Goal: Task Accomplishment & Management: Use online tool/utility

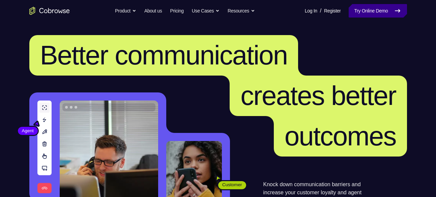
click at [374, 16] on link "Try Online Demo" at bounding box center [378, 10] width 58 height 13
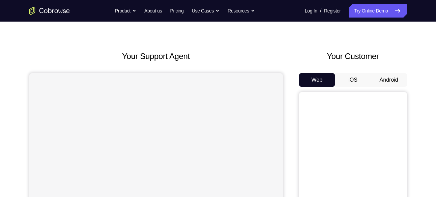
scroll to position [16, 0]
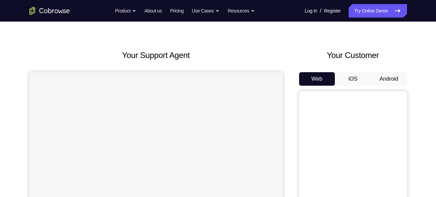
click at [393, 76] on button "Android" at bounding box center [389, 78] width 36 height 13
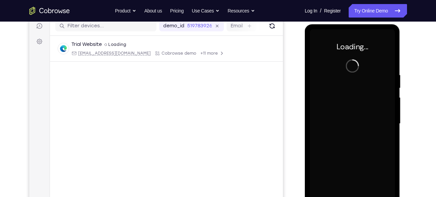
scroll to position [0, 0]
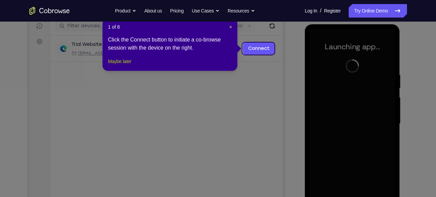
click at [130, 65] on button "Maybe later" at bounding box center [119, 61] width 23 height 8
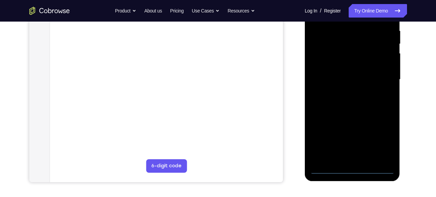
scroll to position [140, 0]
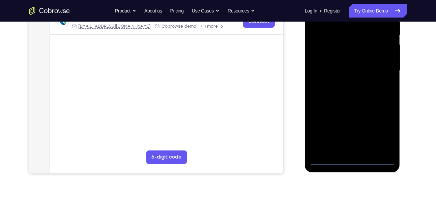
click at [354, 163] on div at bounding box center [352, 70] width 85 height 189
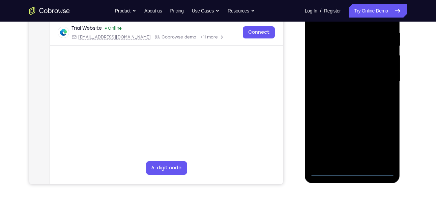
scroll to position [128, 0]
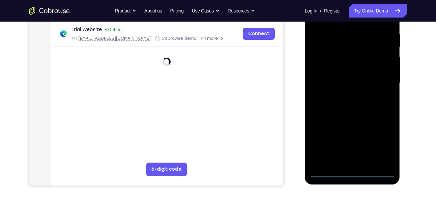
click at [390, 142] on div at bounding box center [352, 83] width 85 height 189
click at [384, 139] on div at bounding box center [352, 83] width 85 height 189
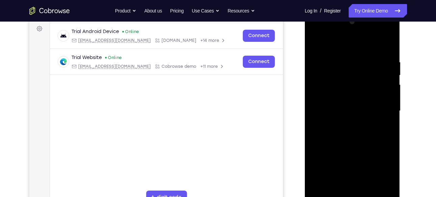
scroll to position [92, 0]
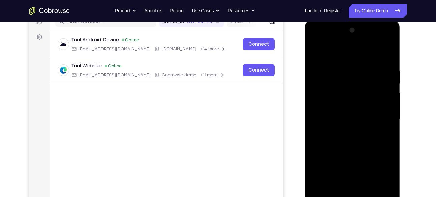
click at [343, 55] on div at bounding box center [352, 119] width 85 height 189
click at [382, 117] on div at bounding box center [352, 119] width 85 height 189
click at [346, 132] on div at bounding box center [352, 119] width 85 height 189
click at [351, 116] on div at bounding box center [352, 119] width 85 height 189
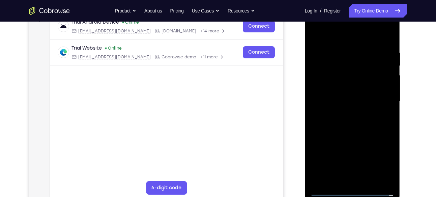
scroll to position [111, 0]
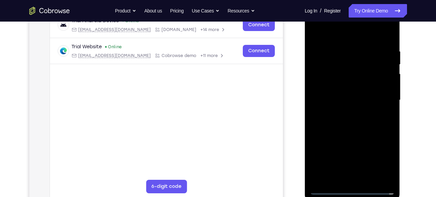
click at [346, 109] on div at bounding box center [352, 100] width 85 height 189
click at [341, 70] on div at bounding box center [352, 100] width 85 height 189
click at [340, 78] on div at bounding box center [352, 100] width 85 height 189
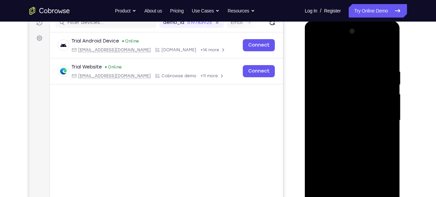
click at [376, 104] on div at bounding box center [352, 120] width 85 height 189
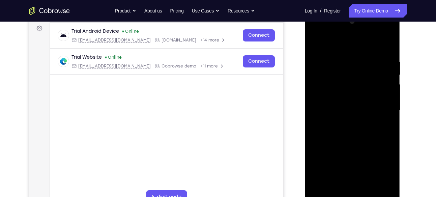
click at [356, 112] on div at bounding box center [352, 110] width 85 height 189
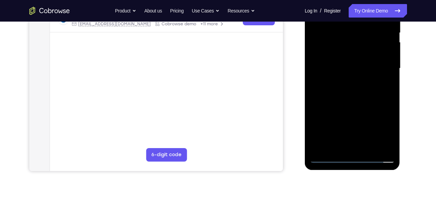
scroll to position [142, 0]
click at [380, 148] on div at bounding box center [352, 68] width 85 height 189
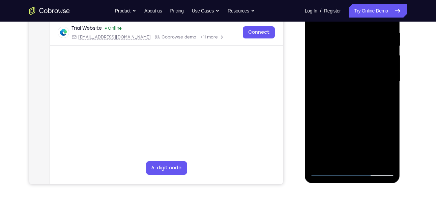
click at [350, 54] on div at bounding box center [352, 81] width 85 height 189
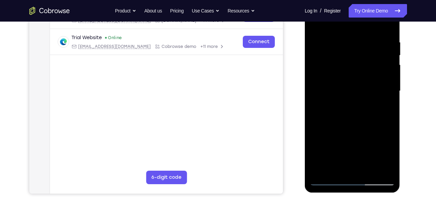
scroll to position [116, 0]
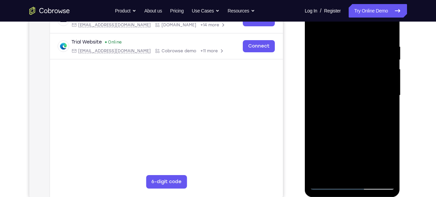
click at [357, 125] on div at bounding box center [352, 95] width 85 height 189
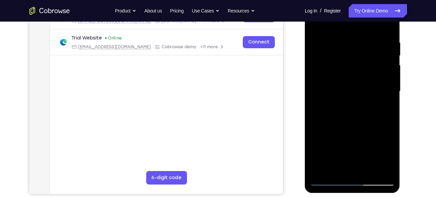
scroll to position [123, 0]
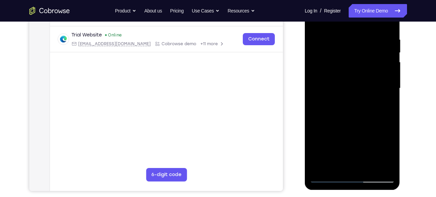
click at [391, 158] on div at bounding box center [352, 88] width 85 height 189
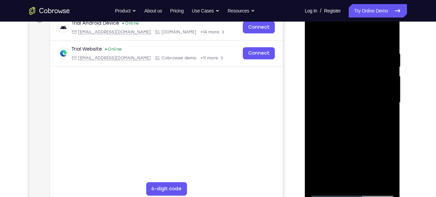
click at [343, 50] on div at bounding box center [352, 102] width 85 height 189
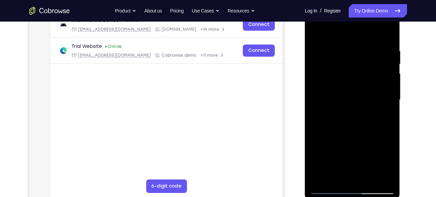
scroll to position [112, 0]
click at [380, 174] on div at bounding box center [352, 99] width 85 height 189
click at [355, 179] on div at bounding box center [352, 99] width 85 height 189
click at [366, 105] on div at bounding box center [352, 99] width 85 height 189
click at [368, 177] on div at bounding box center [352, 99] width 85 height 189
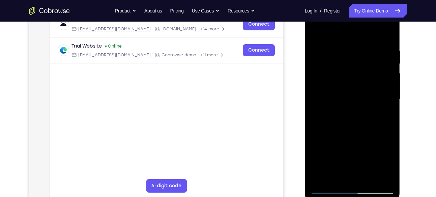
click at [382, 174] on div at bounding box center [352, 99] width 85 height 189
click at [387, 33] on div at bounding box center [352, 99] width 85 height 189
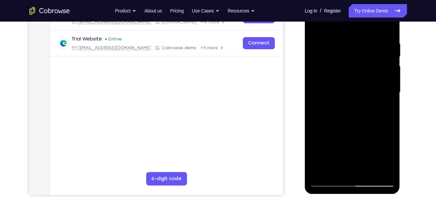
click at [369, 171] on div at bounding box center [352, 92] width 85 height 189
click at [348, 128] on div at bounding box center [352, 92] width 85 height 189
click at [363, 118] on div at bounding box center [352, 92] width 85 height 189
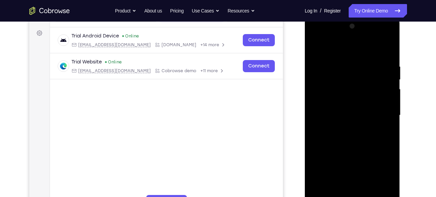
scroll to position [95, 0]
click at [317, 48] on div at bounding box center [352, 115] width 85 height 189
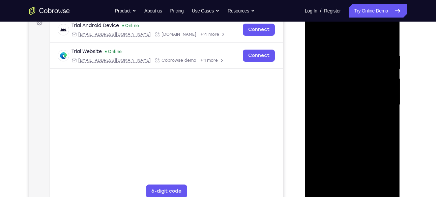
scroll to position [101, 0]
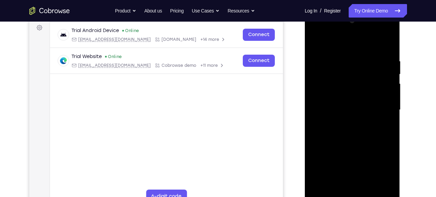
click at [315, 40] on div at bounding box center [352, 110] width 85 height 189
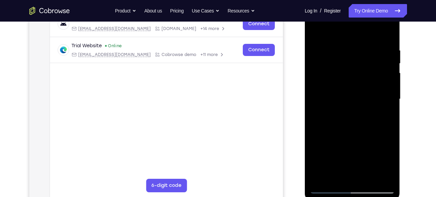
drag, startPoint x: 361, startPoint y: 99, endPoint x: 356, endPoint y: 32, distance: 67.3
click at [356, 32] on div at bounding box center [352, 99] width 85 height 189
drag, startPoint x: 369, startPoint y: 118, endPoint x: 371, endPoint y: 26, distance: 92.1
click at [371, 26] on div at bounding box center [352, 99] width 85 height 189
drag, startPoint x: 365, startPoint y: 124, endPoint x: 370, endPoint y: 49, distance: 75.7
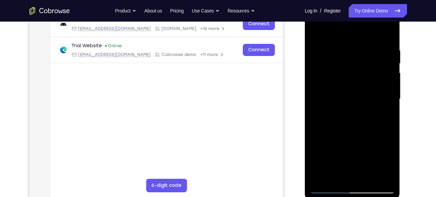
click at [370, 49] on div at bounding box center [352, 99] width 85 height 189
drag, startPoint x: 368, startPoint y: 128, endPoint x: 374, endPoint y: 48, distance: 80.5
click at [374, 48] on div at bounding box center [352, 99] width 85 height 189
click at [388, 29] on div at bounding box center [352, 99] width 85 height 189
drag, startPoint x: 376, startPoint y: 48, endPoint x: 378, endPoint y: 99, distance: 51.0
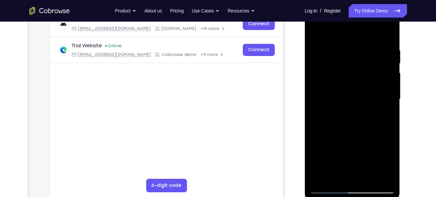
click at [378, 99] on div at bounding box center [352, 99] width 85 height 189
click at [323, 123] on div at bounding box center [352, 99] width 85 height 189
click at [315, 31] on div at bounding box center [352, 99] width 85 height 189
drag, startPoint x: 368, startPoint y: 130, endPoint x: 368, endPoint y: 84, distance: 45.6
click at [368, 84] on div at bounding box center [352, 99] width 85 height 189
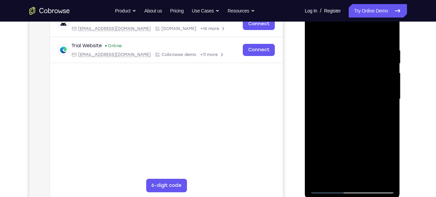
click at [319, 180] on div at bounding box center [352, 99] width 85 height 189
click at [329, 178] on div at bounding box center [352, 99] width 85 height 189
click at [353, 176] on div at bounding box center [352, 99] width 85 height 189
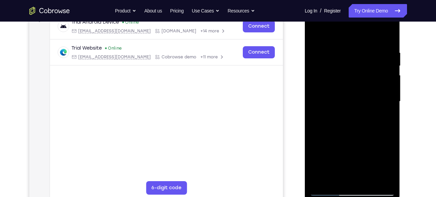
scroll to position [104, 0]
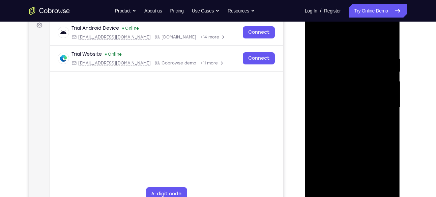
drag, startPoint x: 360, startPoint y: 126, endPoint x: 370, endPoint y: 5, distance: 121.5
click at [370, 8] on html "Online web based iOS Simulators and Android Emulators. Run iPhone, iPad, Mobile…" at bounding box center [353, 109] width 96 height 202
drag, startPoint x: 368, startPoint y: 133, endPoint x: 363, endPoint y: 42, distance: 91.9
click at [363, 42] on div at bounding box center [352, 107] width 85 height 189
click at [388, 152] on div at bounding box center [352, 107] width 85 height 189
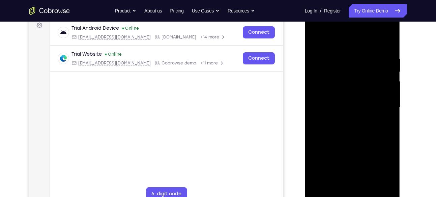
click at [358, 70] on div at bounding box center [352, 107] width 85 height 189
click at [378, 70] on div at bounding box center [352, 107] width 85 height 189
click at [366, 183] on div at bounding box center [352, 107] width 85 height 189
drag, startPoint x: 358, startPoint y: 127, endPoint x: 357, endPoint y: 43, distance: 83.7
click at [357, 43] on div at bounding box center [352, 107] width 85 height 189
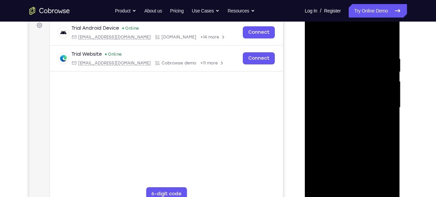
click at [389, 154] on div at bounding box center [352, 107] width 85 height 189
click at [353, 72] on div at bounding box center [352, 107] width 85 height 189
click at [358, 182] on div at bounding box center [352, 107] width 85 height 189
drag, startPoint x: 358, startPoint y: 127, endPoint x: 357, endPoint y: 49, distance: 77.3
click at [357, 49] on div at bounding box center [352, 107] width 85 height 189
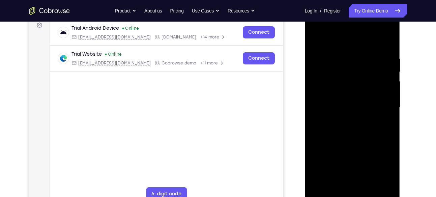
drag, startPoint x: 357, startPoint y: 137, endPoint x: 362, endPoint y: 74, distance: 63.3
click at [362, 74] on div at bounding box center [352, 107] width 85 height 189
drag, startPoint x: 360, startPoint y: 127, endPoint x: 361, endPoint y: 9, distance: 118.1
click at [361, 9] on div at bounding box center [352, 108] width 95 height 201
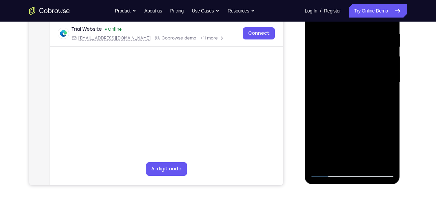
scroll to position [133, 0]
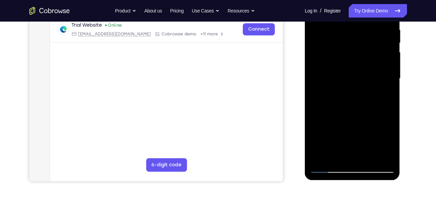
click at [368, 156] on div at bounding box center [352, 78] width 85 height 189
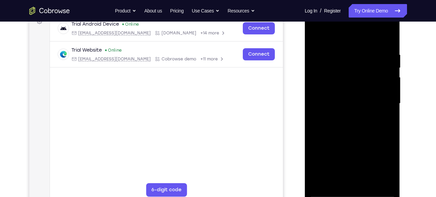
click at [361, 104] on div at bounding box center [352, 103] width 85 height 189
click at [312, 33] on div at bounding box center [352, 103] width 85 height 189
click at [350, 103] on div at bounding box center [352, 103] width 85 height 189
click at [318, 37] on div at bounding box center [352, 103] width 85 height 189
click at [321, 62] on div at bounding box center [352, 103] width 85 height 189
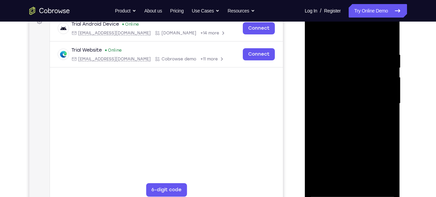
click at [336, 178] on div at bounding box center [352, 103] width 85 height 189
click at [390, 126] on div at bounding box center [352, 103] width 85 height 189
click at [381, 130] on div at bounding box center [352, 103] width 85 height 189
drag, startPoint x: 358, startPoint y: 165, endPoint x: 368, endPoint y: 77, distance: 88.6
click at [368, 77] on div at bounding box center [352, 103] width 85 height 189
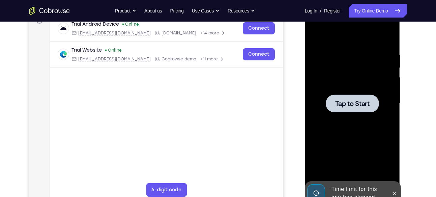
drag, startPoint x: 359, startPoint y: 163, endPoint x: 361, endPoint y: 155, distance: 8.4
click at [361, 4] on div "Tap to Start" at bounding box center [352, 4] width 95 height 0
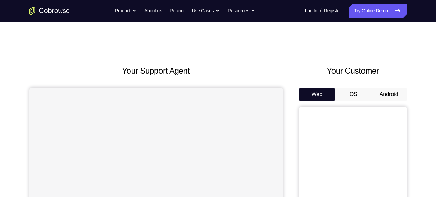
scroll to position [37, 0]
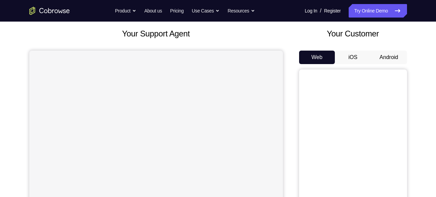
click at [387, 57] on button "Android" at bounding box center [389, 57] width 36 height 13
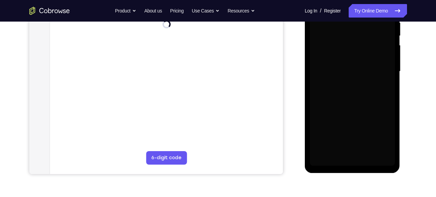
scroll to position [138, 0]
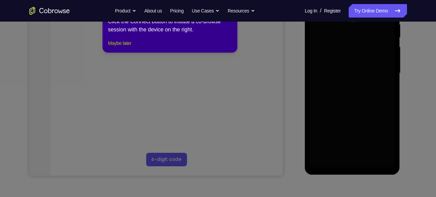
drag, startPoint x: 114, startPoint y: 49, endPoint x: 163, endPoint y: 106, distance: 75.1
click at [114, 47] on button "Maybe later" at bounding box center [119, 43] width 23 height 8
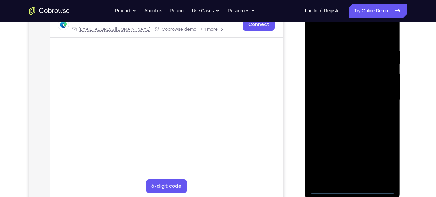
scroll to position [127, 0]
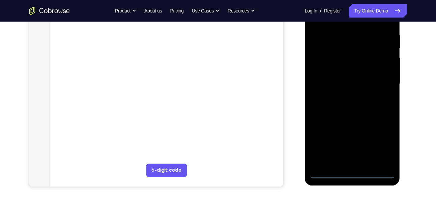
click at [350, 168] on div at bounding box center [352, 84] width 85 height 189
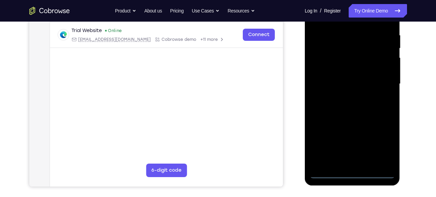
click at [354, 173] on div at bounding box center [352, 84] width 85 height 189
click at [389, 140] on div at bounding box center [352, 84] width 85 height 189
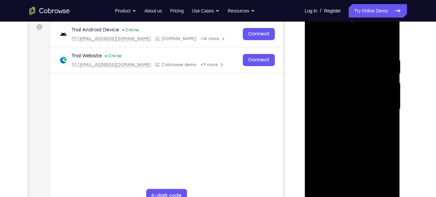
scroll to position [102, 0]
click at [347, 46] on div at bounding box center [352, 109] width 85 height 189
click at [353, 72] on div at bounding box center [352, 109] width 85 height 189
click at [329, 53] on div at bounding box center [352, 109] width 85 height 189
click at [325, 41] on div at bounding box center [352, 109] width 85 height 189
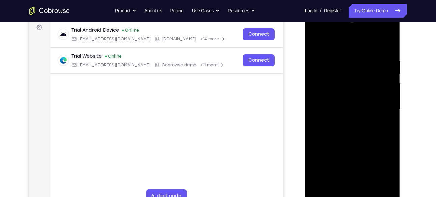
click at [344, 94] on div at bounding box center [352, 109] width 85 height 189
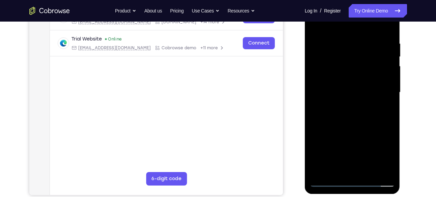
scroll to position [123, 0]
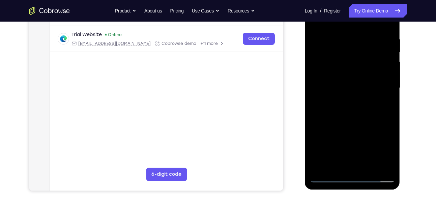
click at [388, 166] on div at bounding box center [352, 88] width 85 height 189
drag, startPoint x: 377, startPoint y: 94, endPoint x: 379, endPoint y: 98, distance: 5.0
click at [379, 98] on div at bounding box center [352, 88] width 85 height 189
click at [367, 39] on div at bounding box center [352, 88] width 85 height 189
drag, startPoint x: 367, startPoint y: 84, endPoint x: 385, endPoint y: -3, distance: 88.2
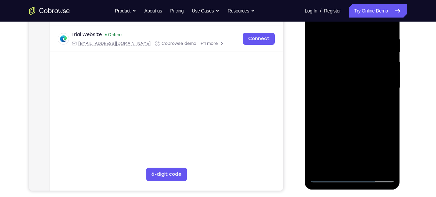
click at [385, 0] on div at bounding box center [352, 88] width 85 height 189
drag, startPoint x: 321, startPoint y: 95, endPoint x: 331, endPoint y: 180, distance: 84.6
click at [331, 180] on div at bounding box center [352, 88] width 85 height 189
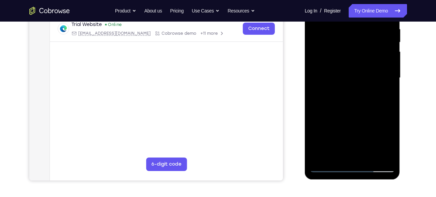
scroll to position [134, 0]
click at [330, 167] on div at bounding box center [352, 77] width 85 height 189
drag, startPoint x: 352, startPoint y: 129, endPoint x: 365, endPoint y: 43, distance: 87.4
click at [365, 43] on div at bounding box center [352, 77] width 85 height 189
drag, startPoint x: 355, startPoint y: 135, endPoint x: 365, endPoint y: 50, distance: 85.3
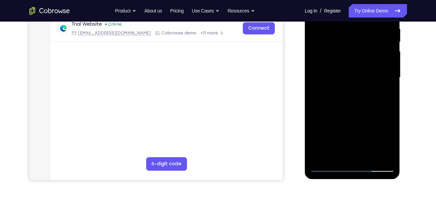
click at [365, 50] on div at bounding box center [352, 77] width 85 height 189
drag, startPoint x: 362, startPoint y: 102, endPoint x: 378, endPoint y: 12, distance: 90.9
click at [378, 12] on div at bounding box center [352, 77] width 85 height 189
drag, startPoint x: 371, startPoint y: 106, endPoint x: 370, endPoint y: 55, distance: 51.6
click at [370, 55] on div at bounding box center [352, 77] width 85 height 189
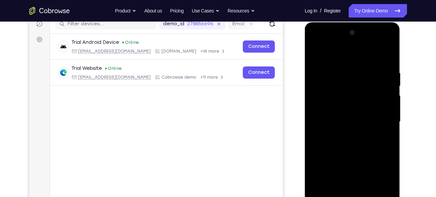
scroll to position [88, 0]
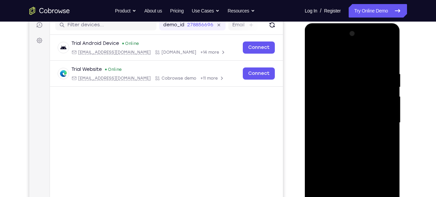
click at [350, 43] on div at bounding box center [352, 122] width 85 height 189
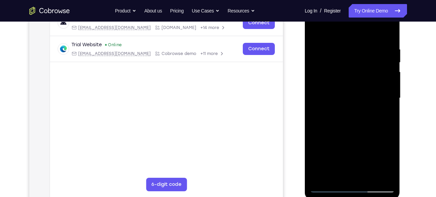
scroll to position [113, 0]
click at [366, 139] on div at bounding box center [352, 97] width 85 height 189
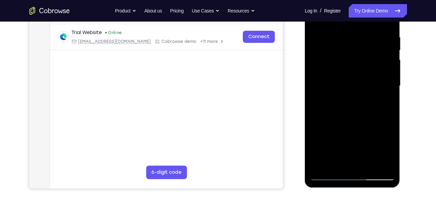
click at [385, 134] on div at bounding box center [352, 86] width 85 height 189
click at [405, 106] on div at bounding box center [353, 85] width 108 height 208
drag, startPoint x: 376, startPoint y: 111, endPoint x: 374, endPoint y: 94, distance: 17.3
click at [374, 94] on div at bounding box center [352, 86] width 85 height 189
drag, startPoint x: 369, startPoint y: 93, endPoint x: 367, endPoint y: 110, distance: 16.9
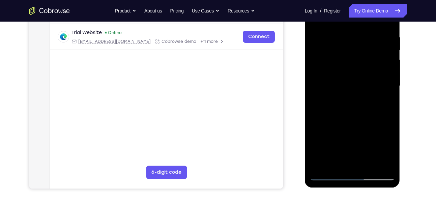
click at [367, 110] on div at bounding box center [352, 86] width 85 height 189
drag, startPoint x: 370, startPoint y: 110, endPoint x: 373, endPoint y: 76, distance: 33.9
click at [373, 76] on div at bounding box center [352, 86] width 85 height 189
drag, startPoint x: 369, startPoint y: 121, endPoint x: 376, endPoint y: 71, distance: 50.8
click at [376, 71] on div at bounding box center [352, 86] width 85 height 189
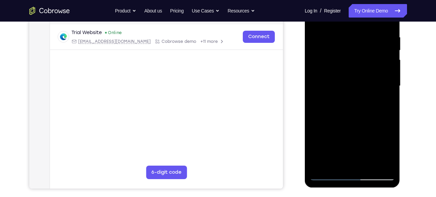
drag, startPoint x: 373, startPoint y: 78, endPoint x: 368, endPoint y: 124, distance: 46.8
click at [368, 124] on div at bounding box center [352, 86] width 85 height 189
drag, startPoint x: 364, startPoint y: 71, endPoint x: 362, endPoint y: 102, distance: 31.8
click at [362, 102] on div at bounding box center [352, 86] width 85 height 189
drag, startPoint x: 349, startPoint y: 108, endPoint x: 357, endPoint y: 34, distance: 75.0
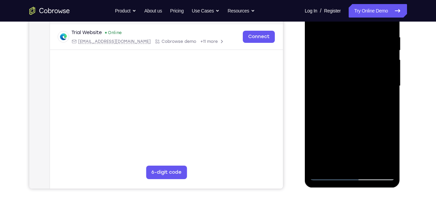
click at [357, 34] on div at bounding box center [352, 86] width 85 height 189
drag, startPoint x: 353, startPoint y: 77, endPoint x: 358, endPoint y: 32, distance: 45.6
click at [358, 32] on div at bounding box center [352, 86] width 85 height 189
drag, startPoint x: 357, startPoint y: 103, endPoint x: 361, endPoint y: 61, distance: 42.0
click at [361, 61] on div at bounding box center [352, 86] width 85 height 189
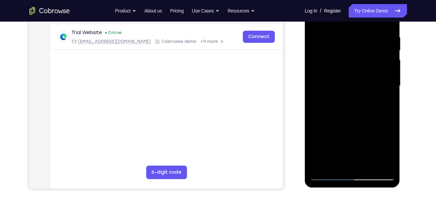
drag, startPoint x: 369, startPoint y: 122, endPoint x: 378, endPoint y: 54, distance: 68.7
click at [378, 54] on div at bounding box center [352, 86] width 85 height 189
drag, startPoint x: 363, startPoint y: 131, endPoint x: 370, endPoint y: 82, distance: 48.7
click at [370, 82] on div at bounding box center [352, 86] width 85 height 189
drag, startPoint x: 364, startPoint y: 105, endPoint x: 374, endPoint y: 52, distance: 54.3
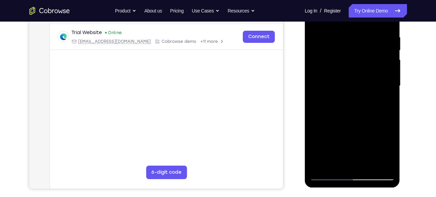
click at [374, 52] on div at bounding box center [352, 86] width 85 height 189
drag, startPoint x: 365, startPoint y: 105, endPoint x: 370, endPoint y: 77, distance: 28.1
click at [370, 77] on div at bounding box center [352, 86] width 85 height 189
drag, startPoint x: 372, startPoint y: 87, endPoint x: 372, endPoint y: 45, distance: 42.9
click at [372, 45] on div at bounding box center [352, 86] width 85 height 189
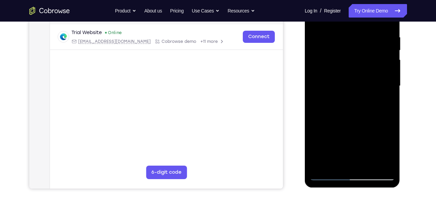
drag, startPoint x: 371, startPoint y: 103, endPoint x: 373, endPoint y: 85, distance: 18.3
click at [373, 85] on div at bounding box center [352, 86] width 85 height 189
drag, startPoint x: 371, startPoint y: 101, endPoint x: 372, endPoint y: 76, distance: 25.3
click at [372, 76] on div at bounding box center [352, 86] width 85 height 189
drag, startPoint x: 359, startPoint y: 82, endPoint x: 360, endPoint y: 92, distance: 10.8
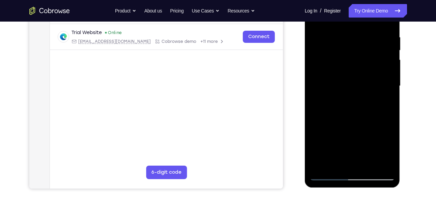
click at [360, 92] on div at bounding box center [352, 86] width 85 height 189
drag, startPoint x: 371, startPoint y: 89, endPoint x: 376, endPoint y: 35, distance: 54.2
click at [376, 35] on div at bounding box center [352, 86] width 85 height 189
drag, startPoint x: 366, startPoint y: 96, endPoint x: 378, endPoint y: 43, distance: 54.3
click at [378, 43] on div at bounding box center [352, 86] width 85 height 189
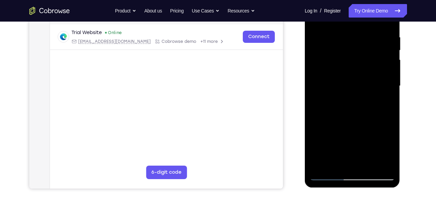
drag, startPoint x: 368, startPoint y: 98, endPoint x: 374, endPoint y: 74, distance: 24.6
click at [374, 74] on div at bounding box center [352, 86] width 85 height 189
drag, startPoint x: 369, startPoint y: 91, endPoint x: 372, endPoint y: 55, distance: 36.9
click at [372, 55] on div at bounding box center [352, 86] width 85 height 189
drag, startPoint x: 364, startPoint y: 115, endPoint x: 366, endPoint y: 86, distance: 28.7
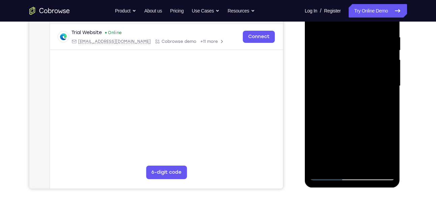
click at [366, 86] on div at bounding box center [352, 86] width 85 height 189
drag, startPoint x: 359, startPoint y: 101, endPoint x: 365, endPoint y: 40, distance: 61.0
click at [365, 40] on div at bounding box center [352, 86] width 85 height 189
drag, startPoint x: 361, startPoint y: 94, endPoint x: 366, endPoint y: 70, distance: 24.1
click at [366, 70] on div at bounding box center [352, 86] width 85 height 189
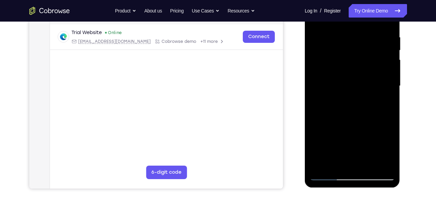
drag, startPoint x: 363, startPoint y: 125, endPoint x: 369, endPoint y: 64, distance: 61.0
click at [369, 64] on div at bounding box center [352, 86] width 85 height 189
